Goal: Navigation & Orientation: Find specific page/section

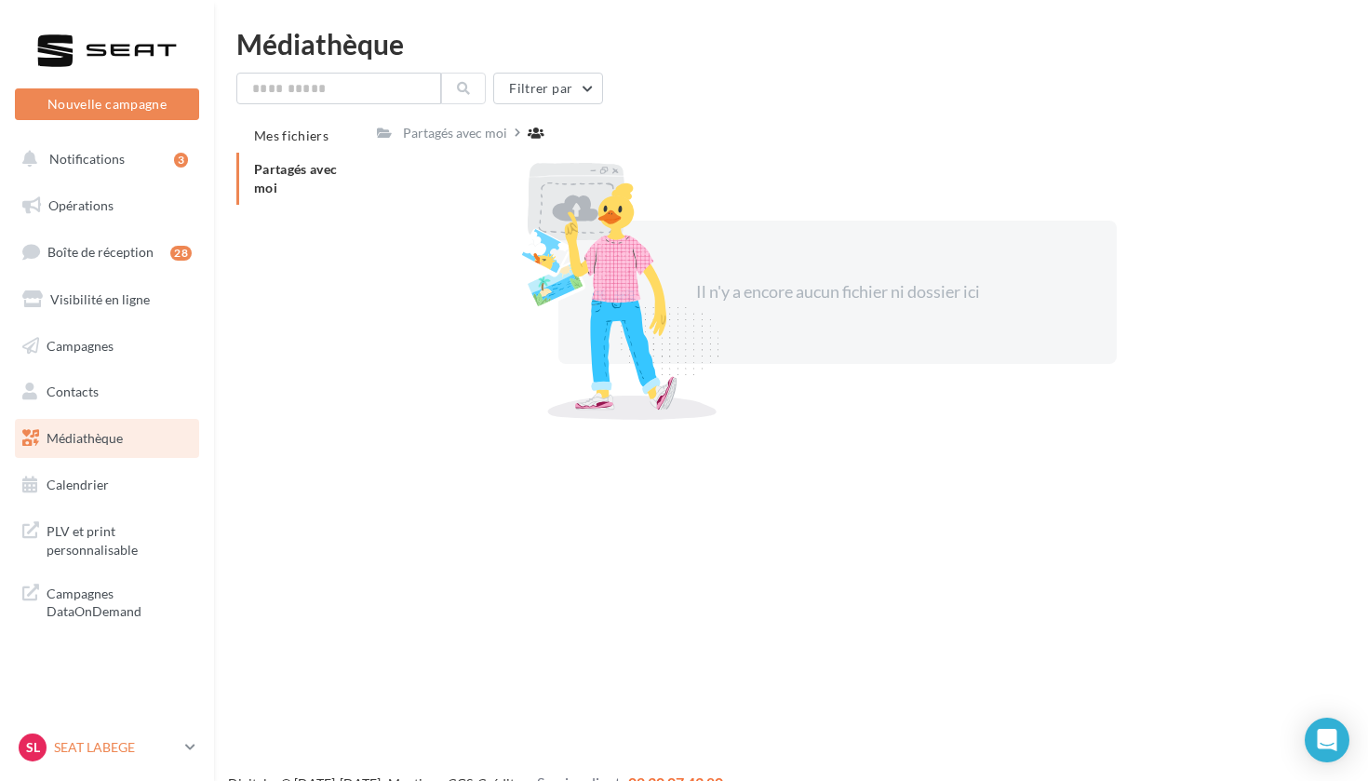
click at [184, 744] on link "SL SEAT LABEGE SEAT-LABEGE" at bounding box center [107, 747] width 184 height 35
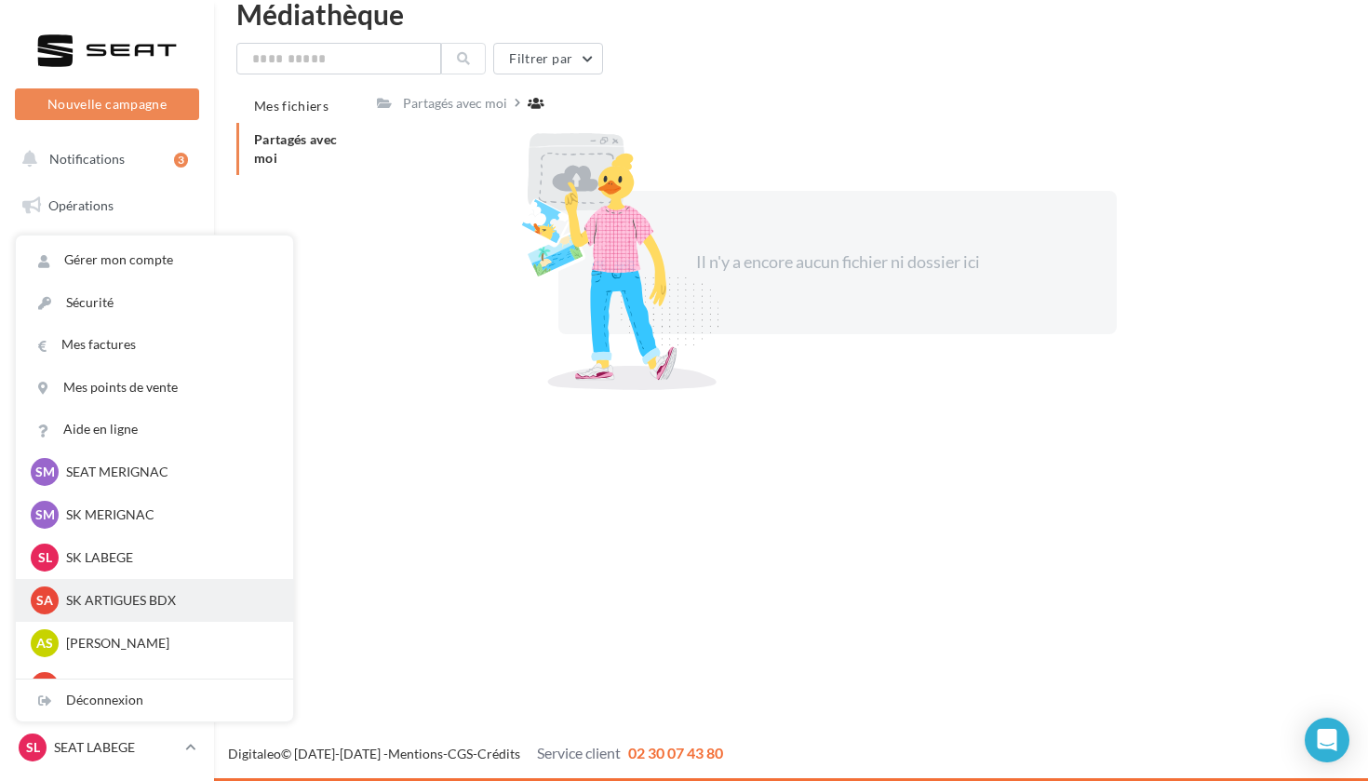
scroll to position [208, 0]
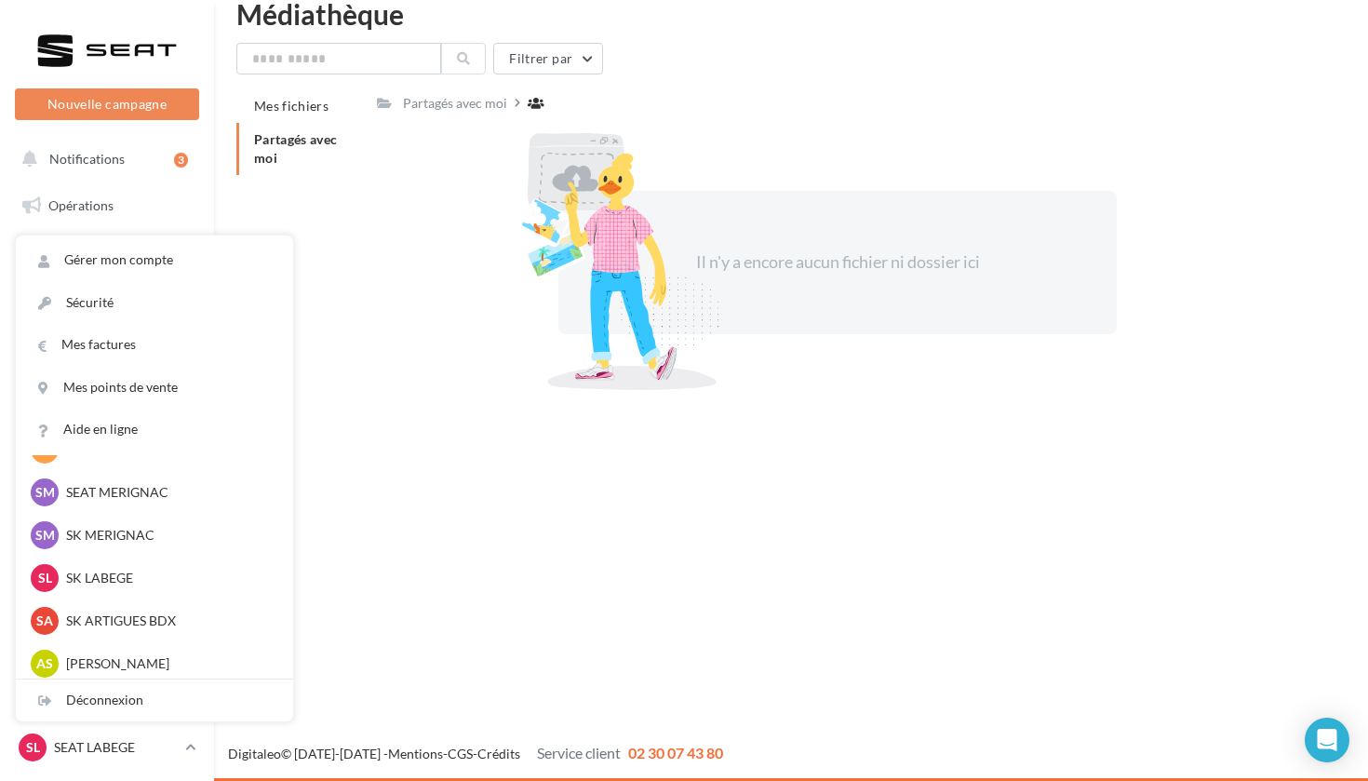
click at [392, 441] on div "Nouvelle campagne Nouvelle campagne Notifications 3 Opérations Boîte de récepti…" at bounding box center [684, 390] width 1368 height 781
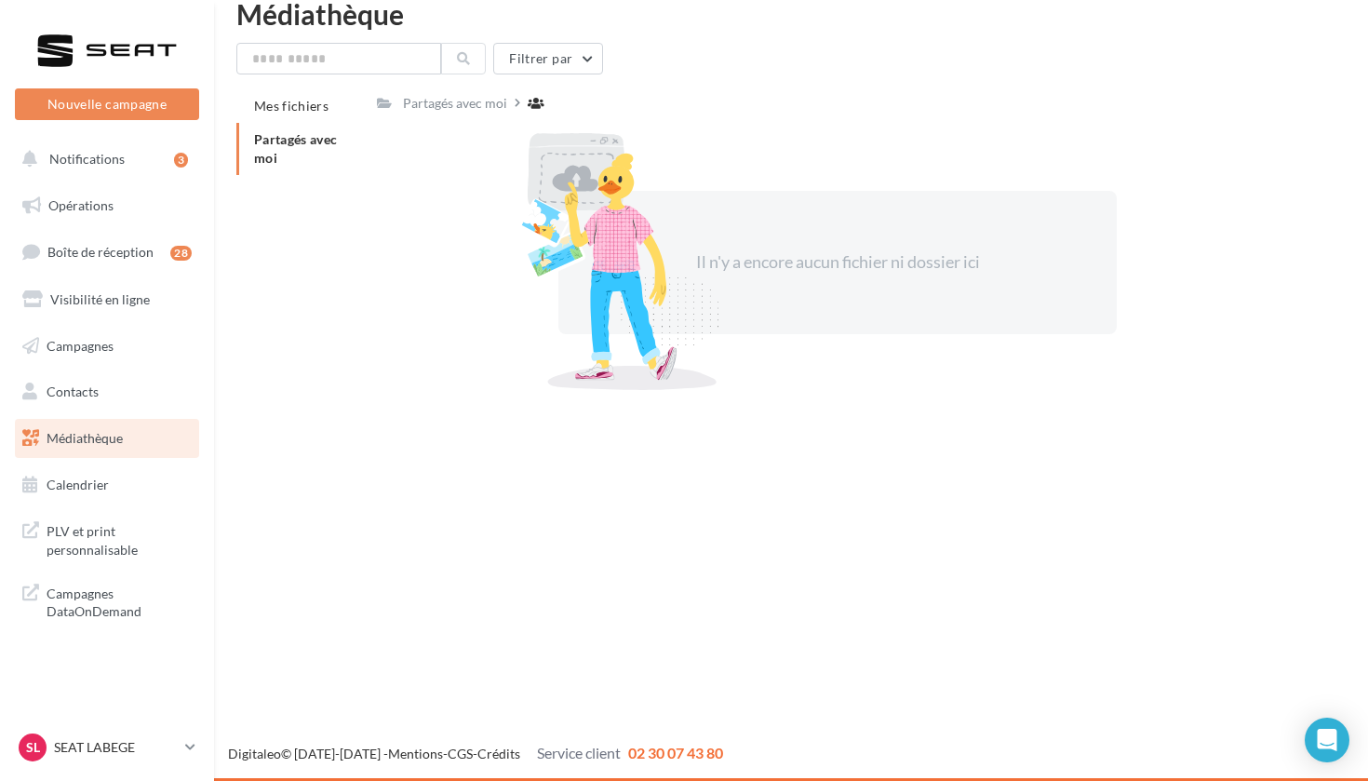
click at [276, 149] on li "Partagés avec moi" at bounding box center [299, 149] width 126 height 52
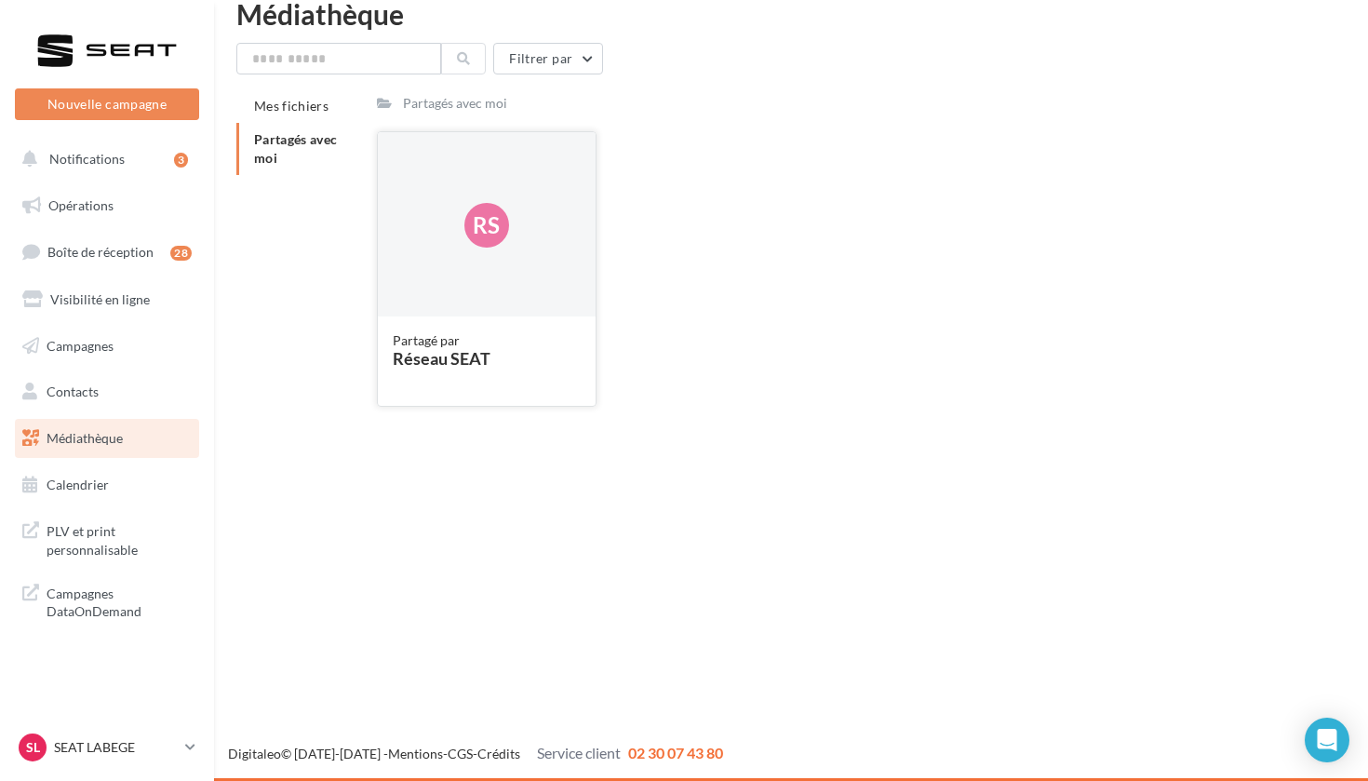
click at [476, 219] on span "Rs" at bounding box center [486, 225] width 27 height 32
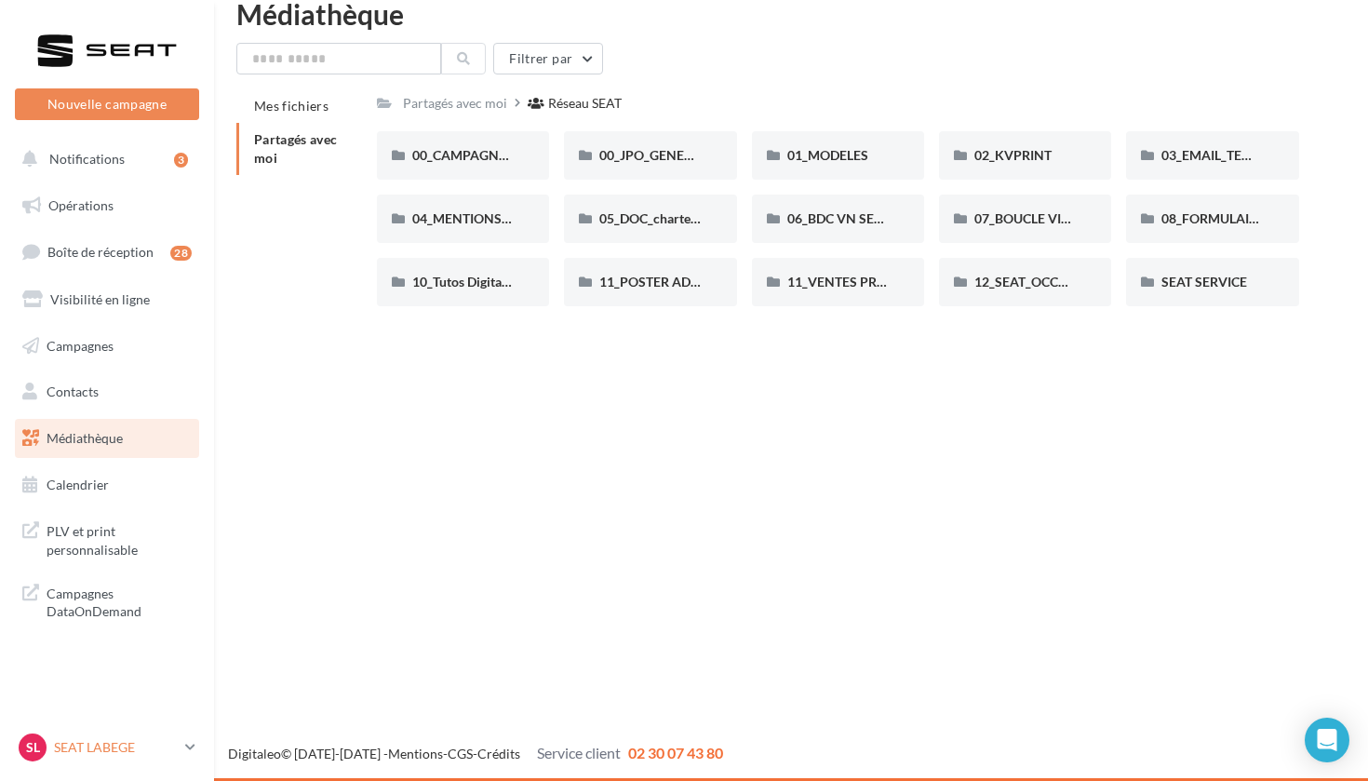
click at [141, 755] on p "SEAT LABEGE" at bounding box center [116, 747] width 124 height 19
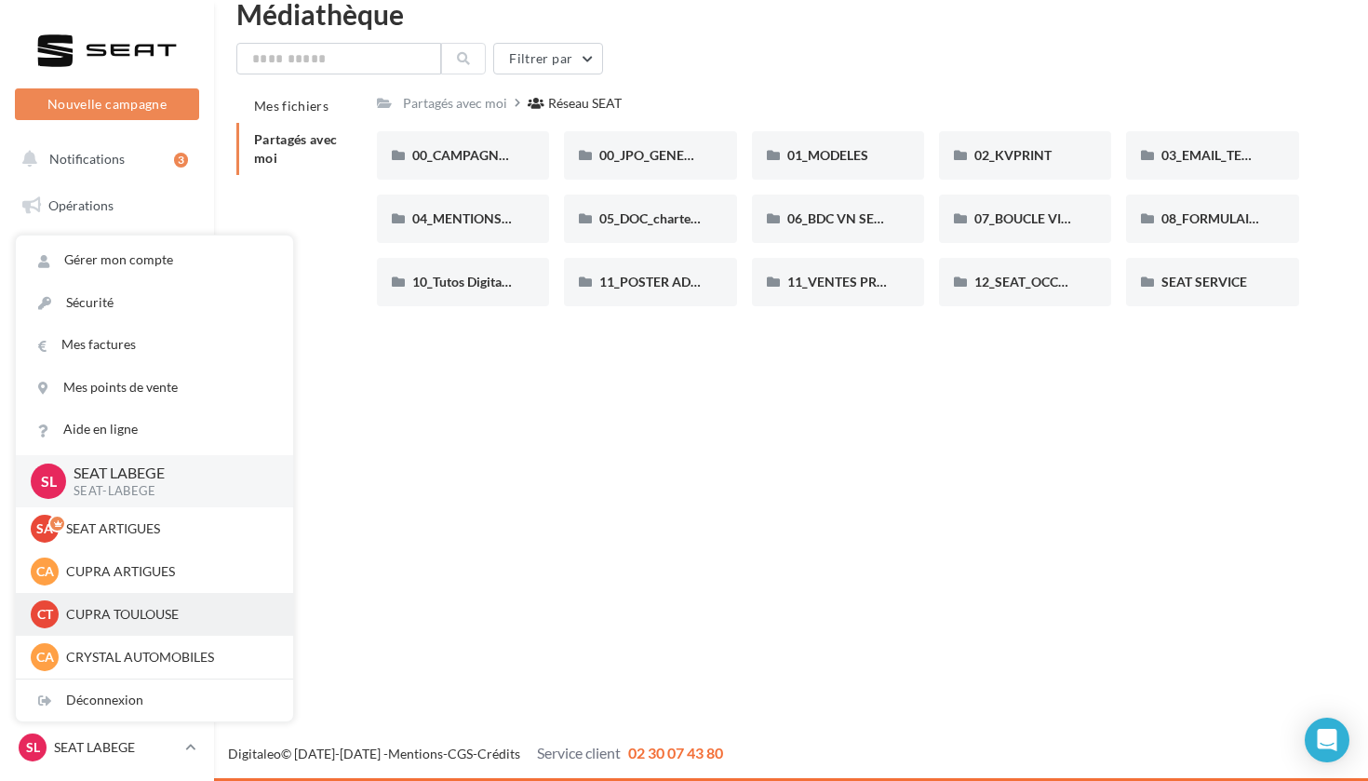
click at [114, 610] on p "CUPRA TOULOUSE" at bounding box center [168, 614] width 205 height 19
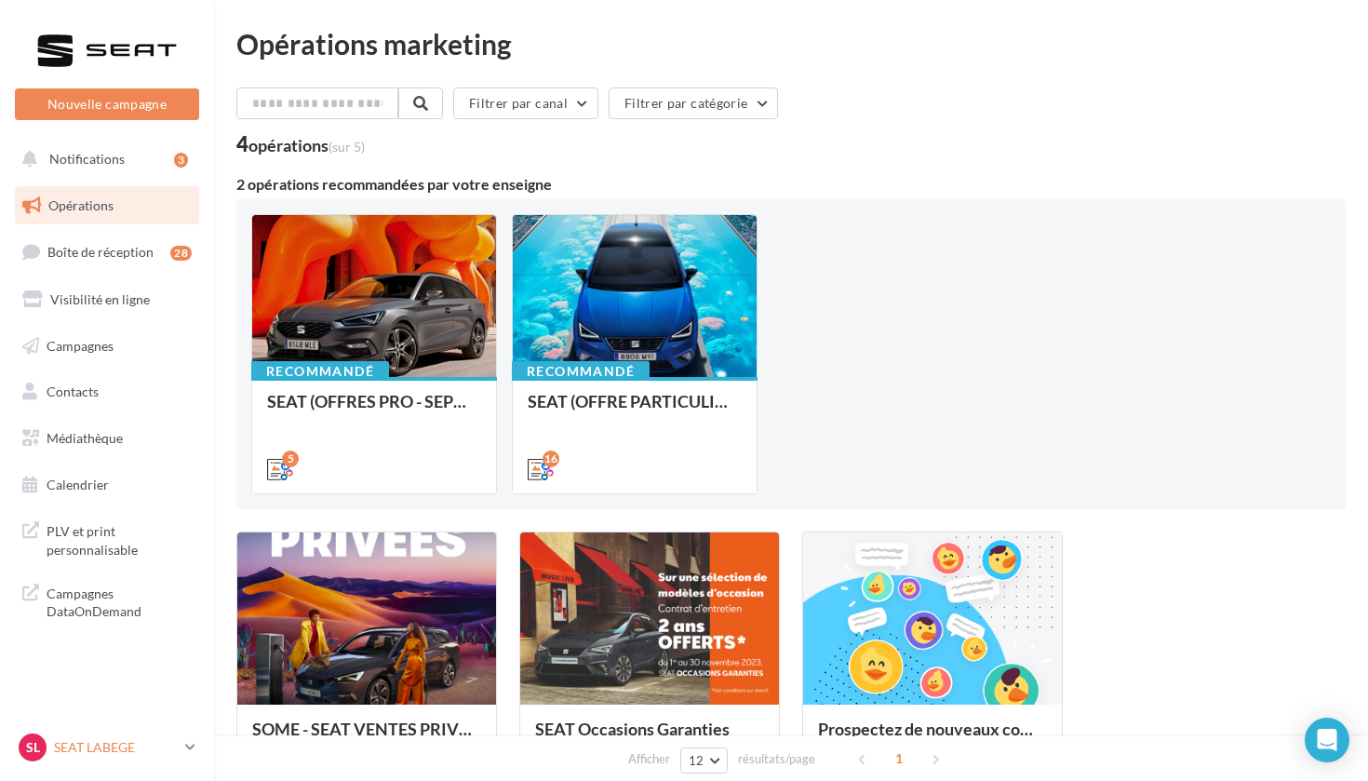
click at [93, 748] on p "SEAT LABEGE" at bounding box center [116, 747] width 124 height 19
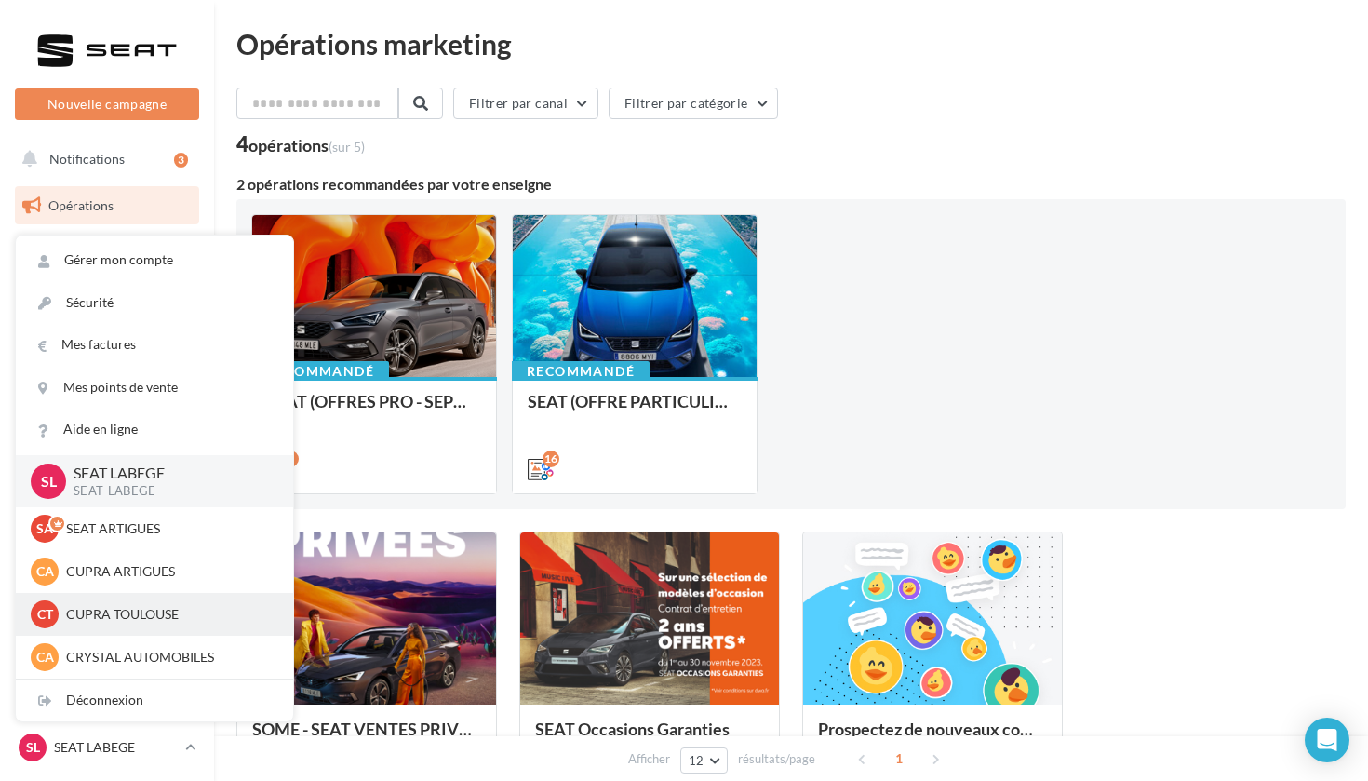
click at [137, 606] on p "CUPRA TOULOUSE" at bounding box center [168, 614] width 205 height 19
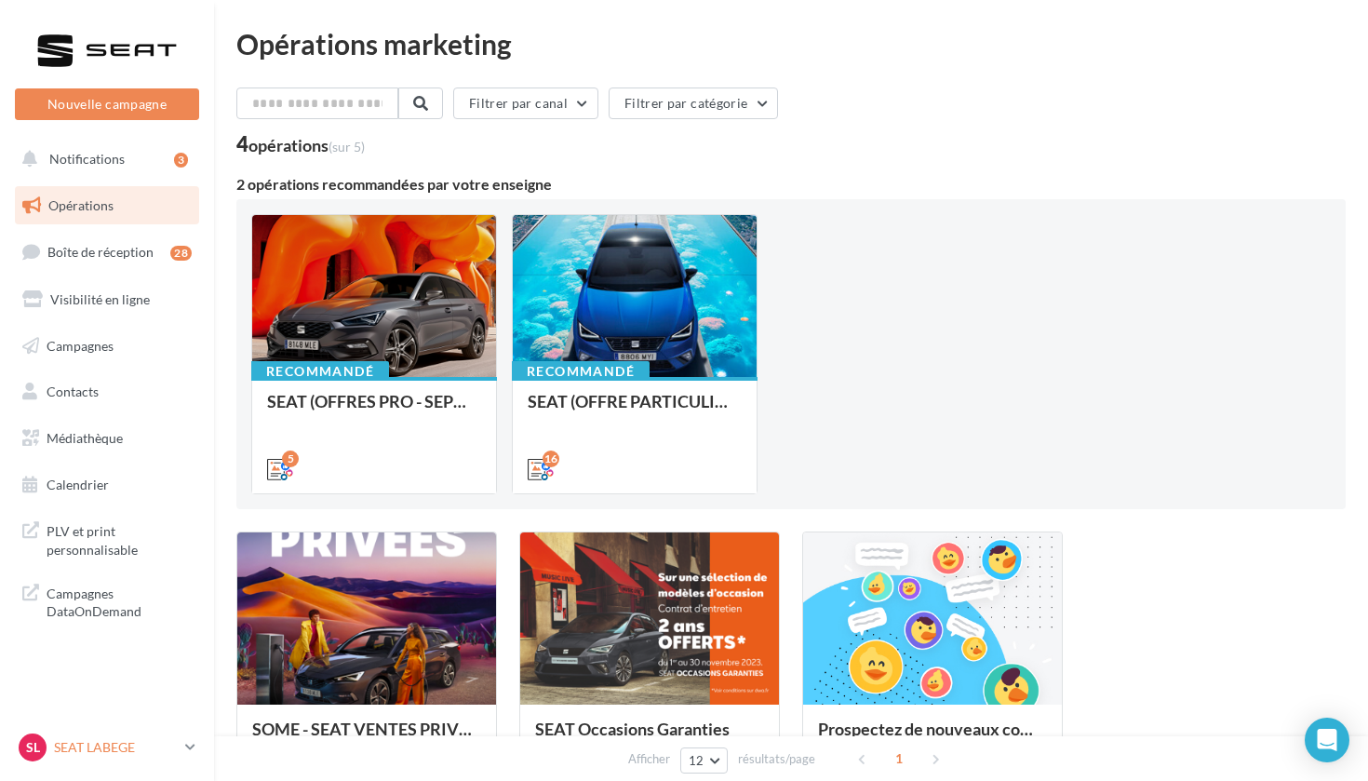
click at [100, 739] on p "SEAT LABEGE" at bounding box center [116, 747] width 124 height 19
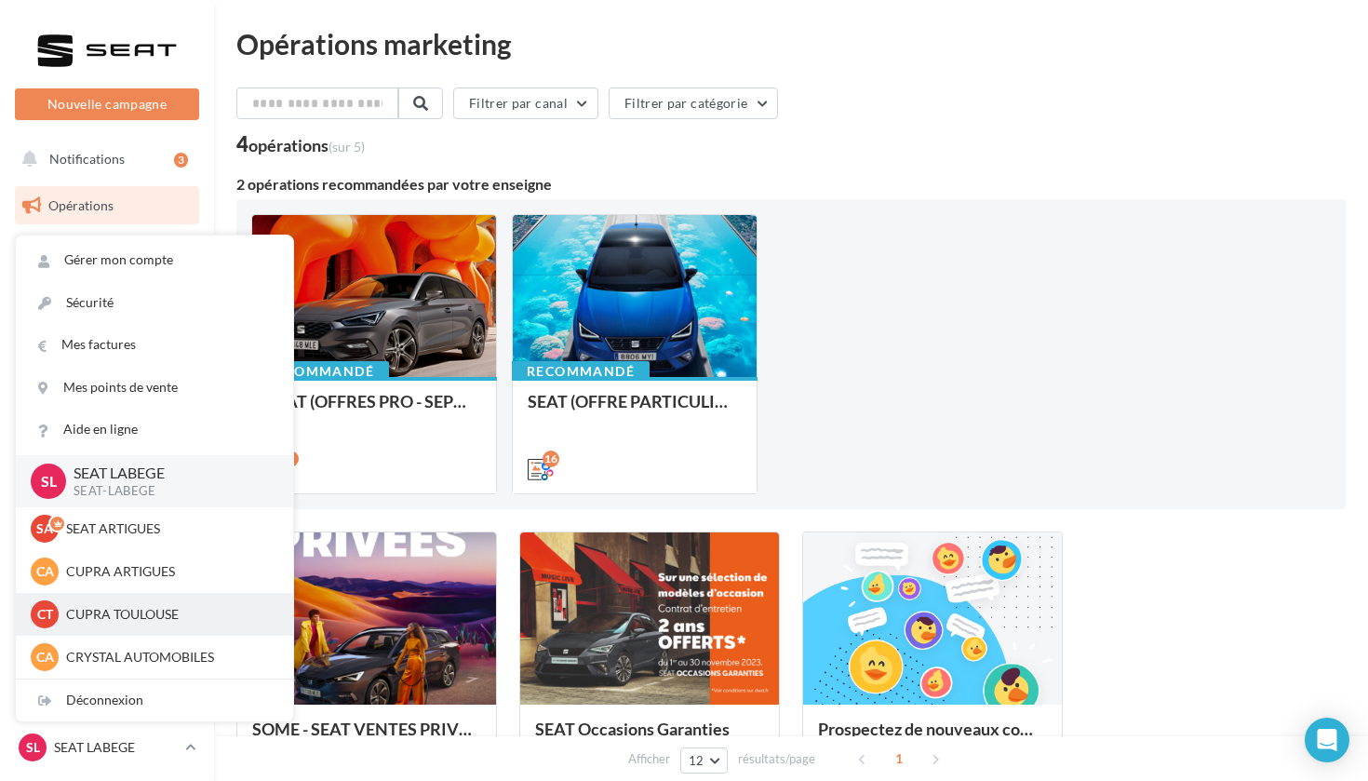
click at [139, 610] on p "CUPRA TOULOUSE" at bounding box center [168, 614] width 205 height 19
